Goal: Communication & Community: Answer question/provide support

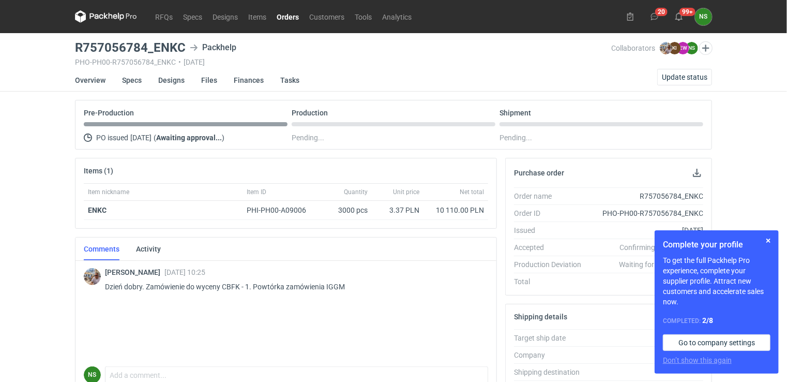
click at [776, 240] on div "Complete your profile To get the full Packhelp Pro experience, complete your su…" at bounding box center [717, 301] width 124 height 143
click at [768, 239] on button "button" at bounding box center [768, 240] width 12 height 12
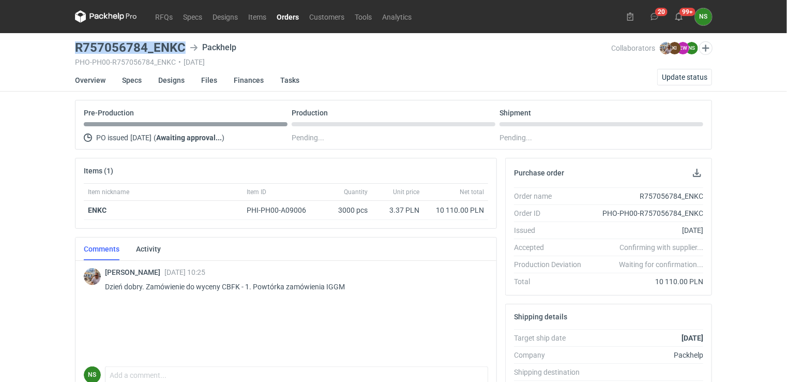
drag, startPoint x: 184, startPoint y: 45, endPoint x: 66, endPoint y: 47, distance: 117.4
click at [66, 47] on div "RFQs Specs Designs Items Orders Customers Tools Analytics 20 99+ NS Natalia Stę…" at bounding box center [393, 191] width 787 height 382
copy h3 "R757056784_ENKC"
drag, startPoint x: 292, startPoint y: 16, endPoint x: 292, endPoint y: 22, distance: 6.7
click at [292, 16] on link "Orders" at bounding box center [288, 16] width 33 height 12
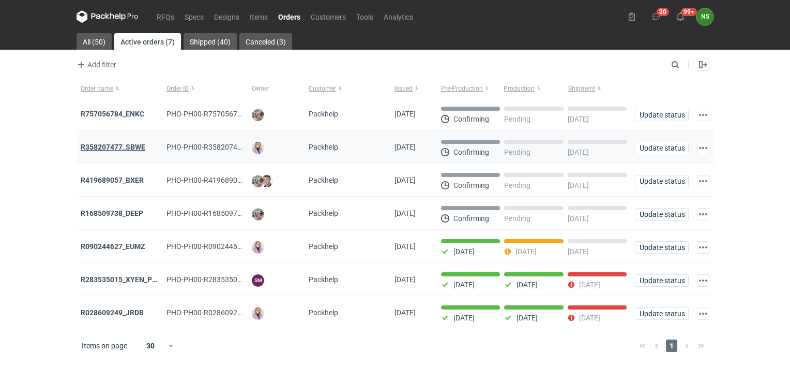
click at [114, 146] on strong "R358207477_SBWE" at bounding box center [113, 147] width 65 height 8
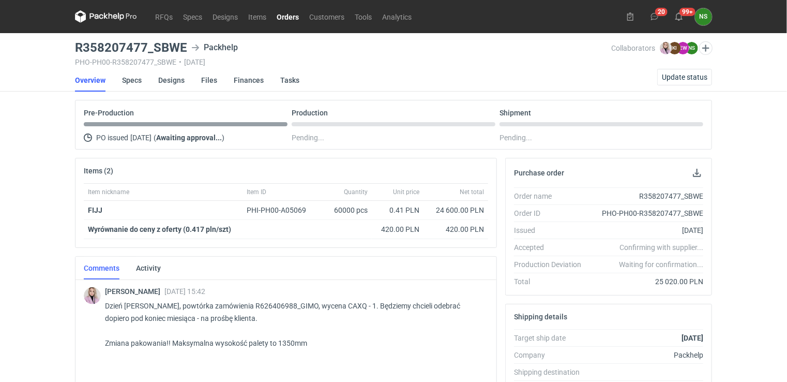
click at [292, 14] on link "Orders" at bounding box center [288, 16] width 33 height 12
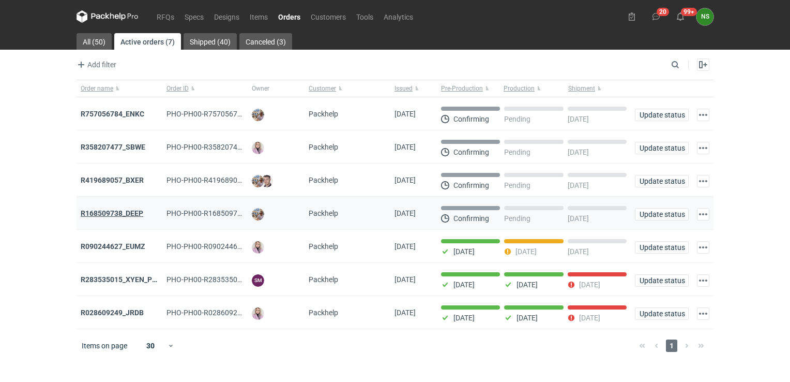
click at [120, 213] on strong "R168509738_DEEP" at bounding box center [112, 213] width 63 height 8
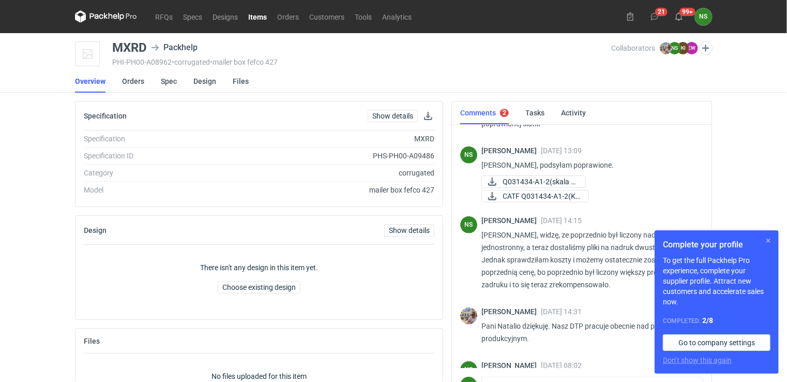
click at [771, 241] on button "button" at bounding box center [768, 240] width 12 height 12
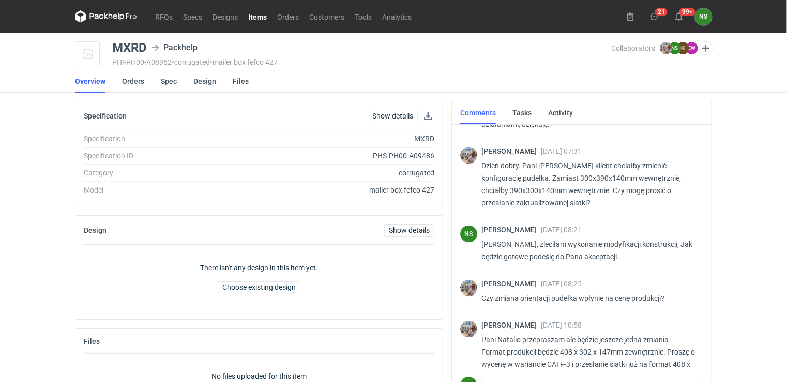
scroll to position [58, 0]
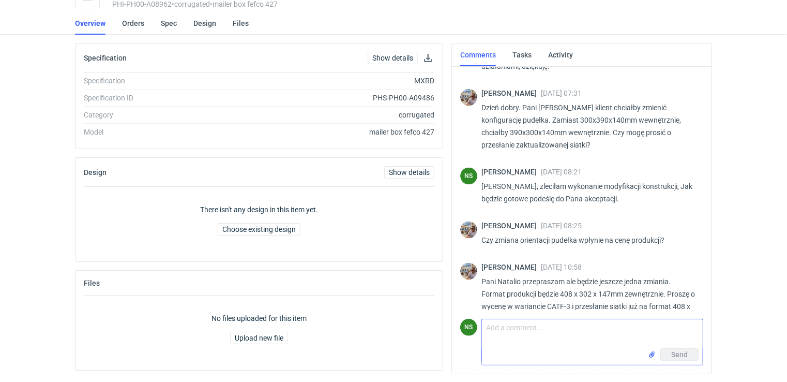
click at [537, 332] on textarea "Comment message" at bounding box center [592, 333] width 221 height 29
type textarea "[PERSON_NAME],"
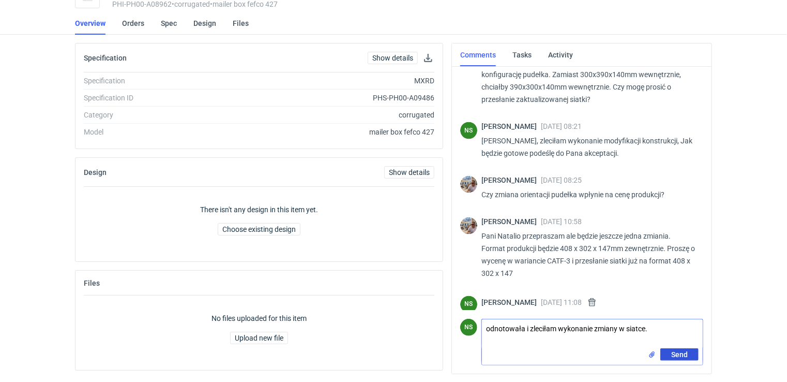
type textarea "odnotowała i zleciłam wykonanie zmiany w siatce."
click at [679, 355] on span "Send" at bounding box center [679, 354] width 17 height 7
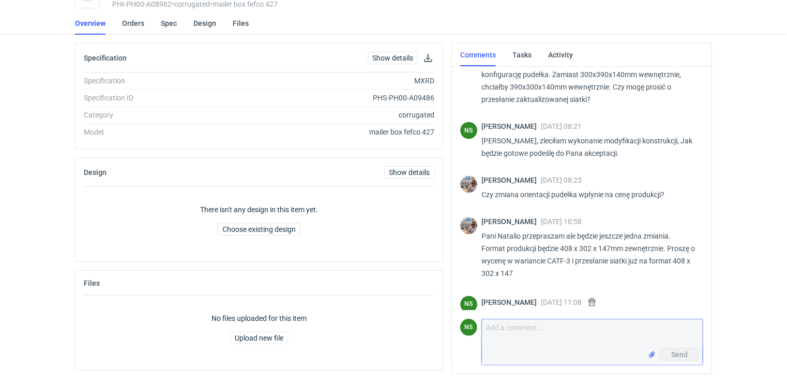
scroll to position [910, 0]
